Goal: Information Seeking & Learning: Learn about a topic

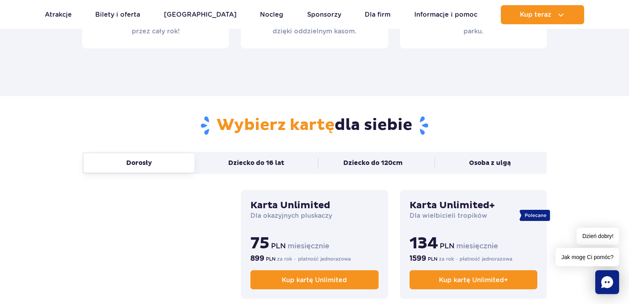
scroll to position [477, 0]
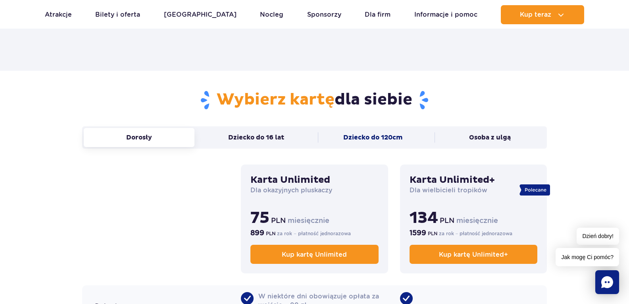
click at [386, 140] on button "Dziecko do 120cm" at bounding box center [373, 137] width 111 height 19
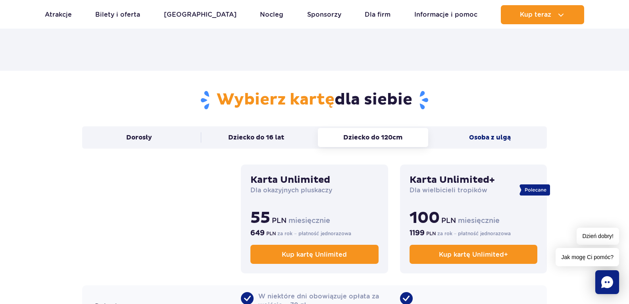
click at [483, 138] on button "Osoba z ulgą" at bounding box center [490, 137] width 111 height 19
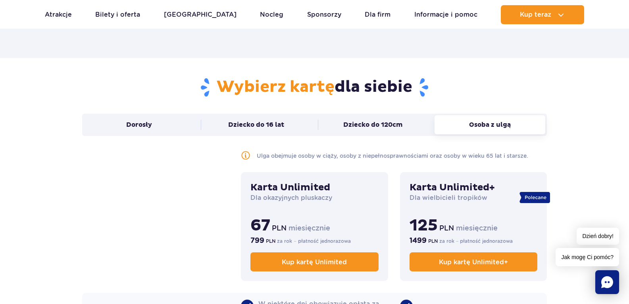
scroll to position [437, 0]
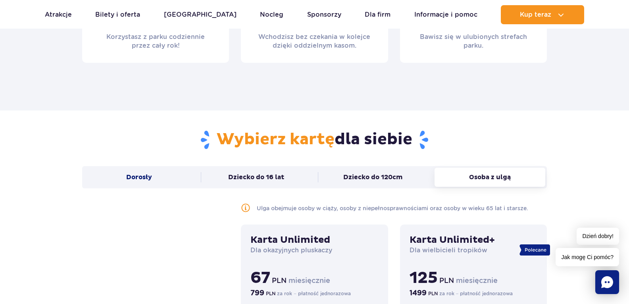
click at [141, 180] on button "Dorosły" at bounding box center [139, 177] width 111 height 19
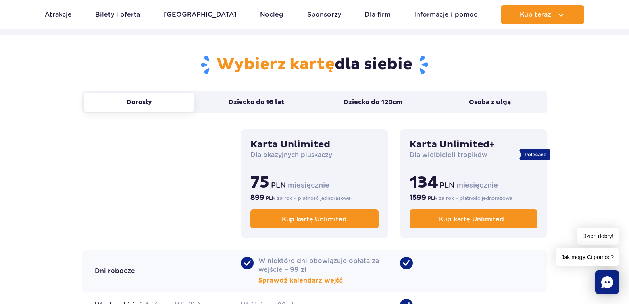
scroll to position [516, 0]
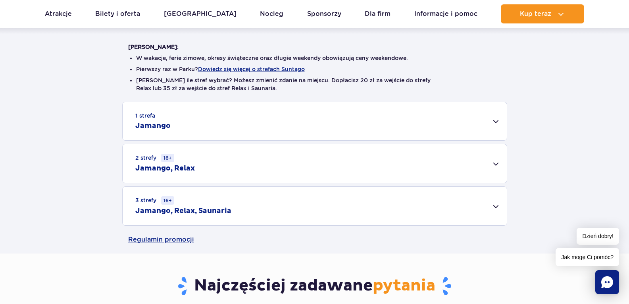
scroll to position [199, 0]
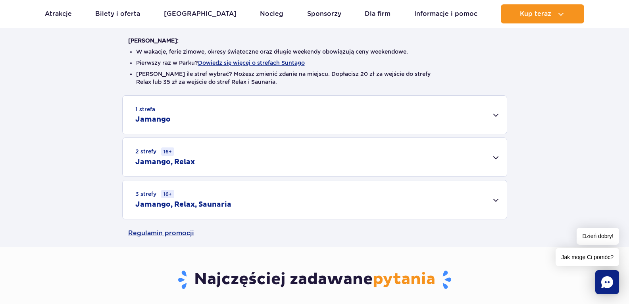
click at [495, 117] on div "1 strefa Jamango" at bounding box center [315, 115] width 384 height 38
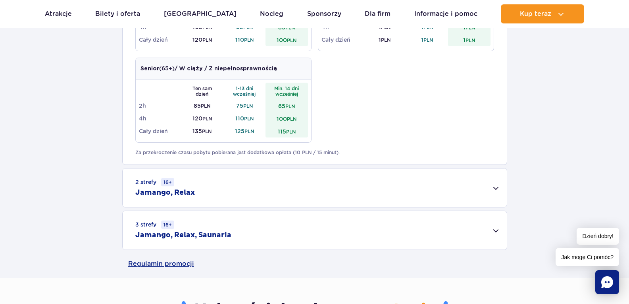
scroll to position [477, 0]
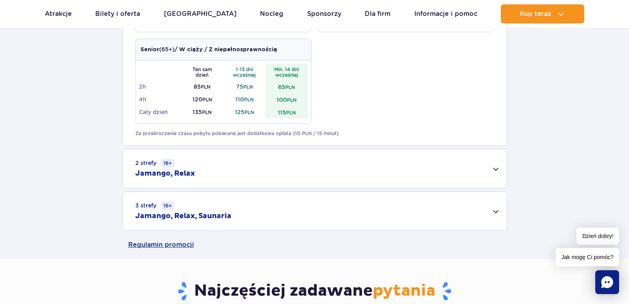
click at [491, 214] on div "3 strefy 16+ Jamango, Relax, Saunaria" at bounding box center [315, 211] width 384 height 39
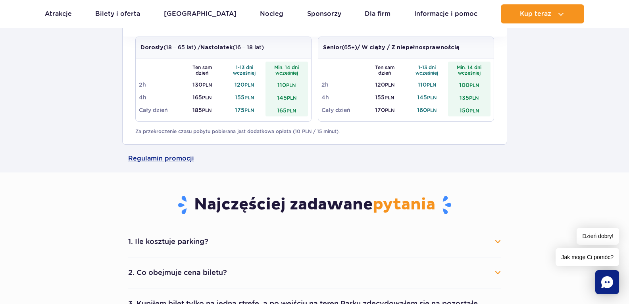
scroll to position [675, 0]
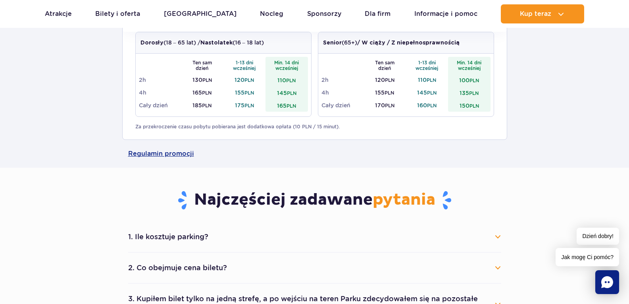
click at [496, 237] on button "1. Ile kosztuje parking?" at bounding box center [314, 236] width 373 height 17
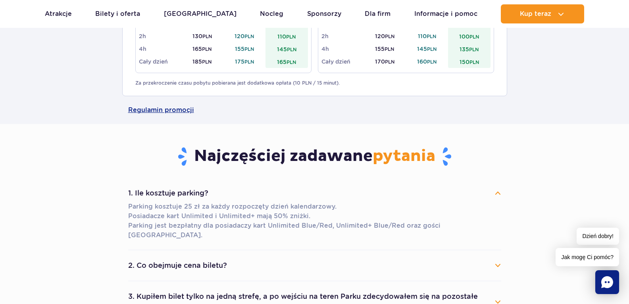
scroll to position [755, 0]
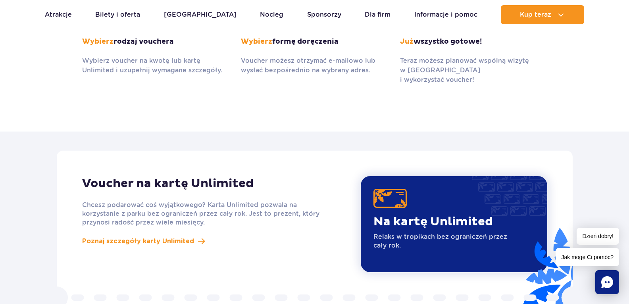
scroll to position [596, 0]
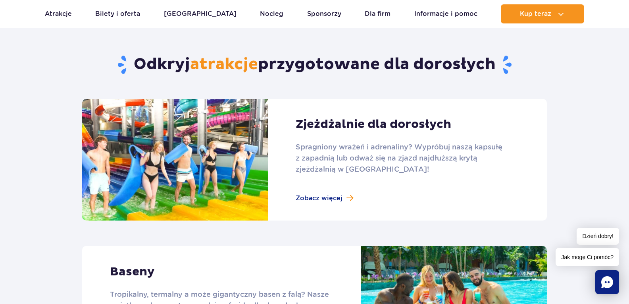
scroll to position [318, 0]
